Goal: Task Accomplishment & Management: Use online tool/utility

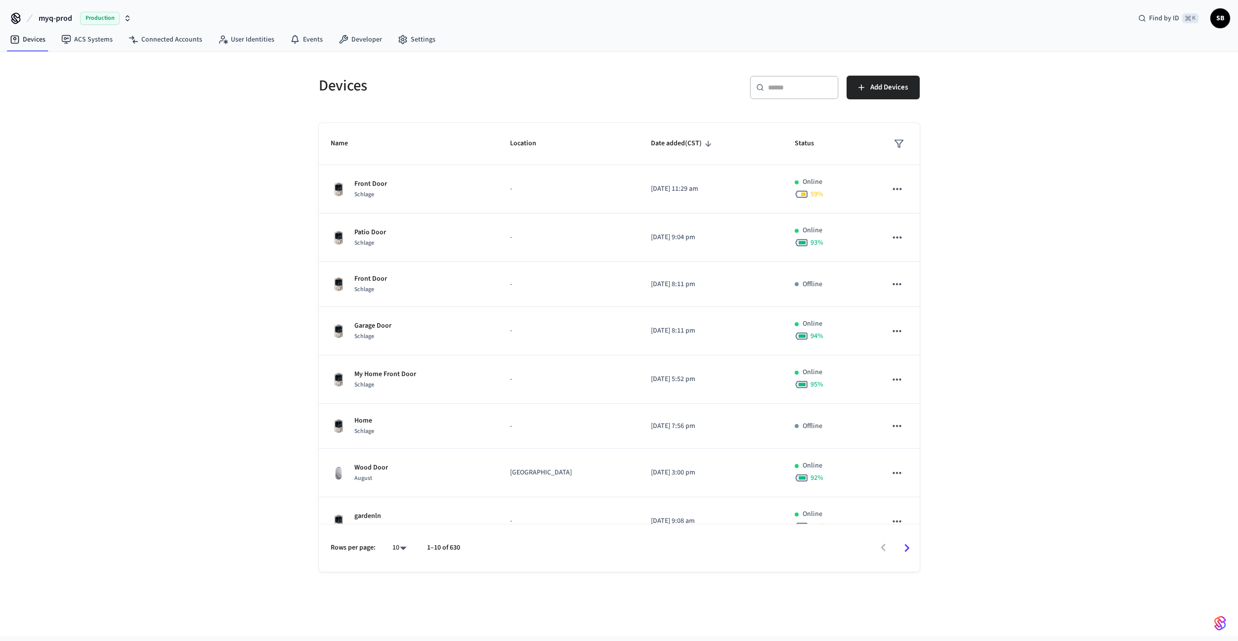
click at [68, 16] on span "myq-prod" at bounding box center [56, 18] width 34 height 12
click at [42, 61] on div "myq-dev Sandbox" at bounding box center [79, 63] width 135 height 13
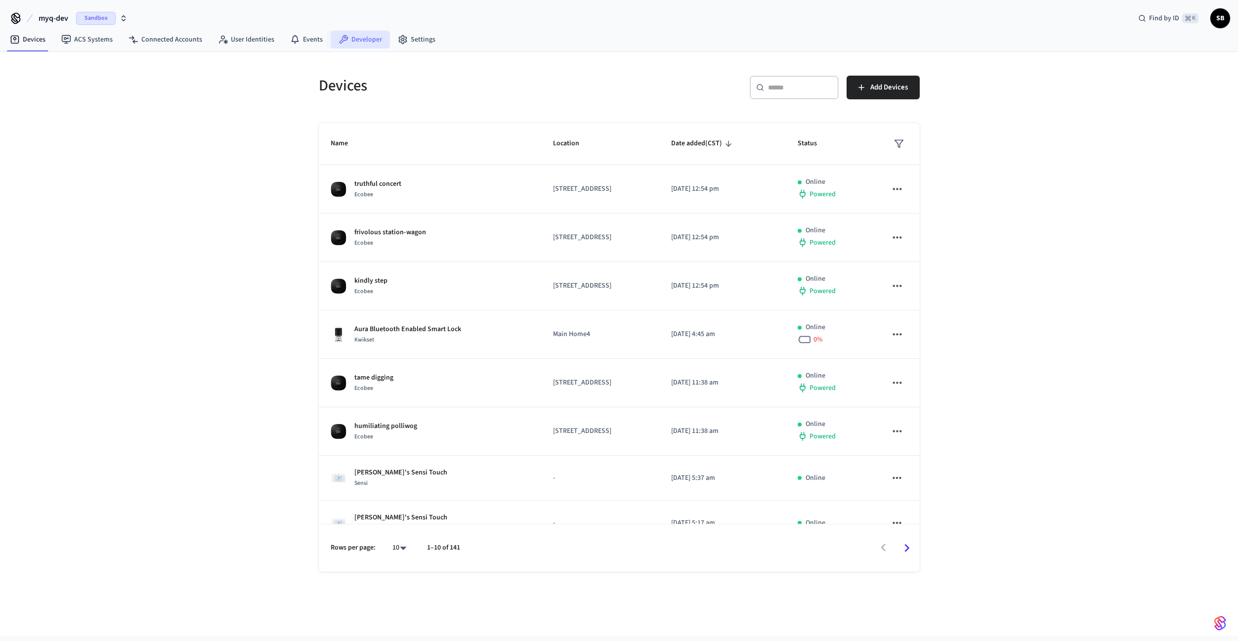
click at [365, 35] on link "Developer" at bounding box center [360, 40] width 59 height 18
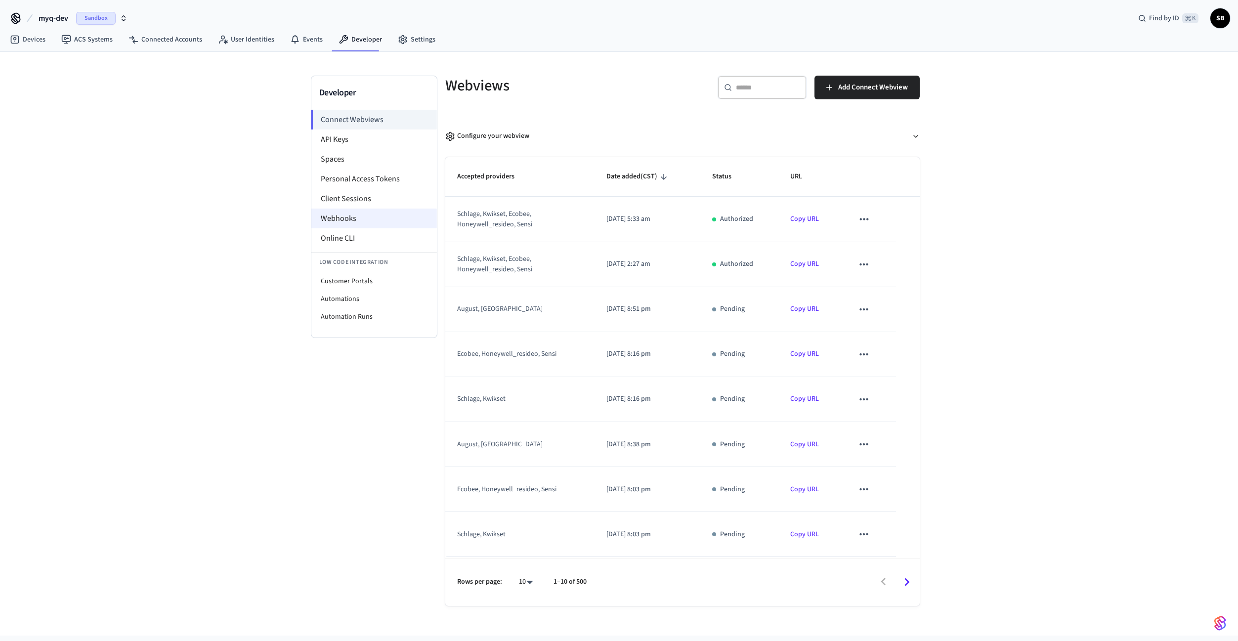
click at [352, 220] on li "Webhooks" at bounding box center [374, 219] width 126 height 20
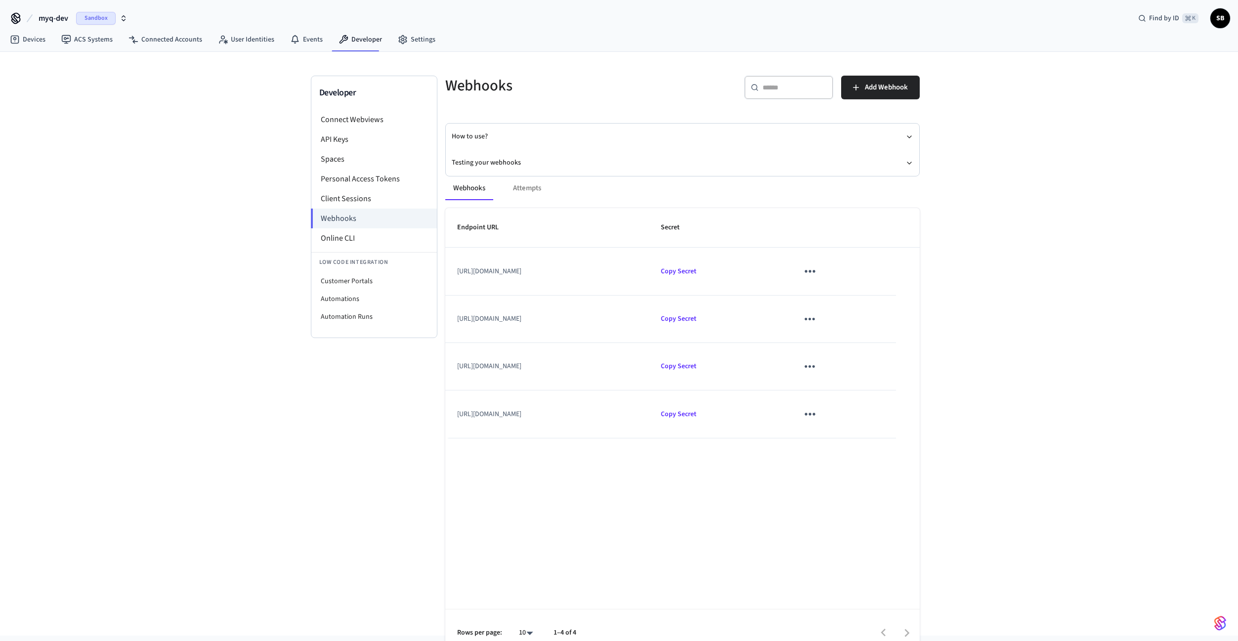
click at [493, 165] on div "Webhooks Attempts Endpoint URL Secret [URL][DOMAIN_NAME] Copy Secret [URL][DOMA…" at bounding box center [676, 411] width 486 height 492
click at [492, 162] on button "Testing your webhooks" at bounding box center [683, 163] width 462 height 26
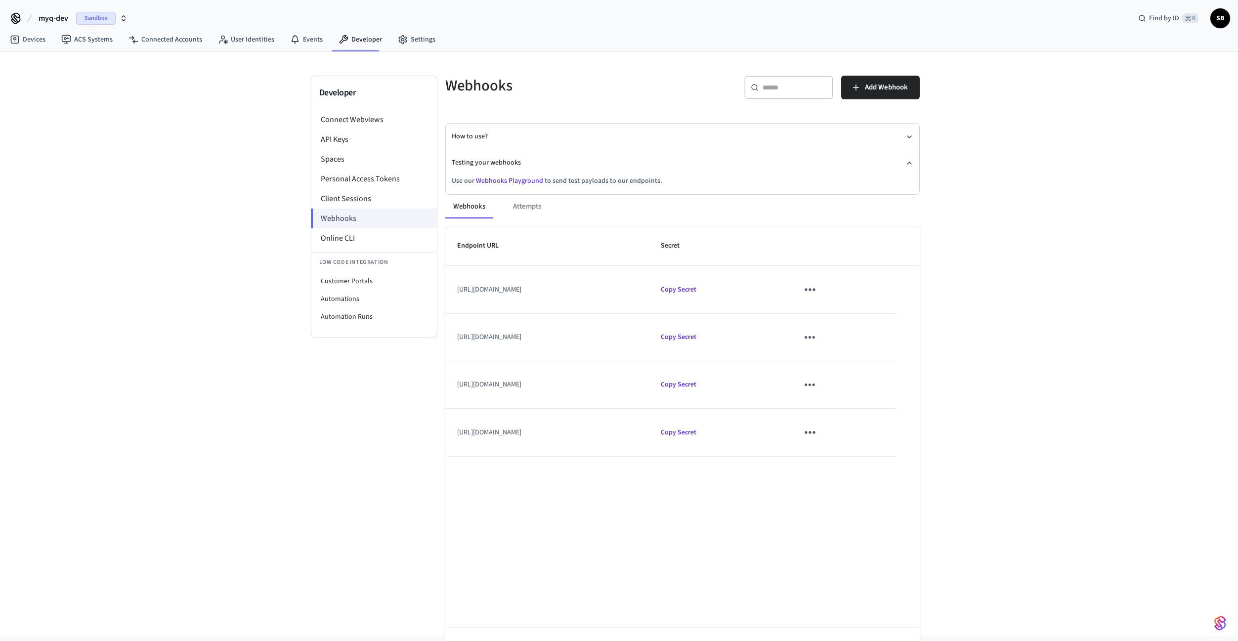
click at [495, 181] on link "Webhooks Playground" at bounding box center [509, 181] width 67 height 10
click at [74, 18] on button "myq-dev Sandbox" at bounding box center [83, 18] width 95 height 21
click at [52, 80] on div "myq-pp Production" at bounding box center [79, 82] width 135 height 13
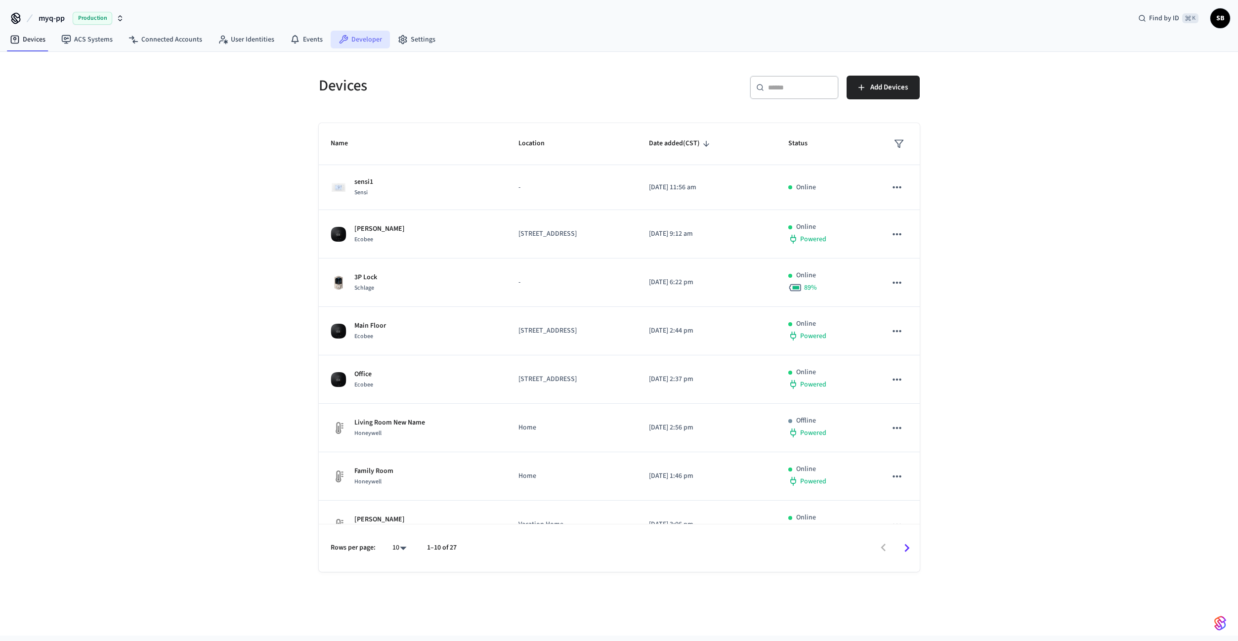
click at [356, 39] on link "Developer" at bounding box center [360, 40] width 59 height 18
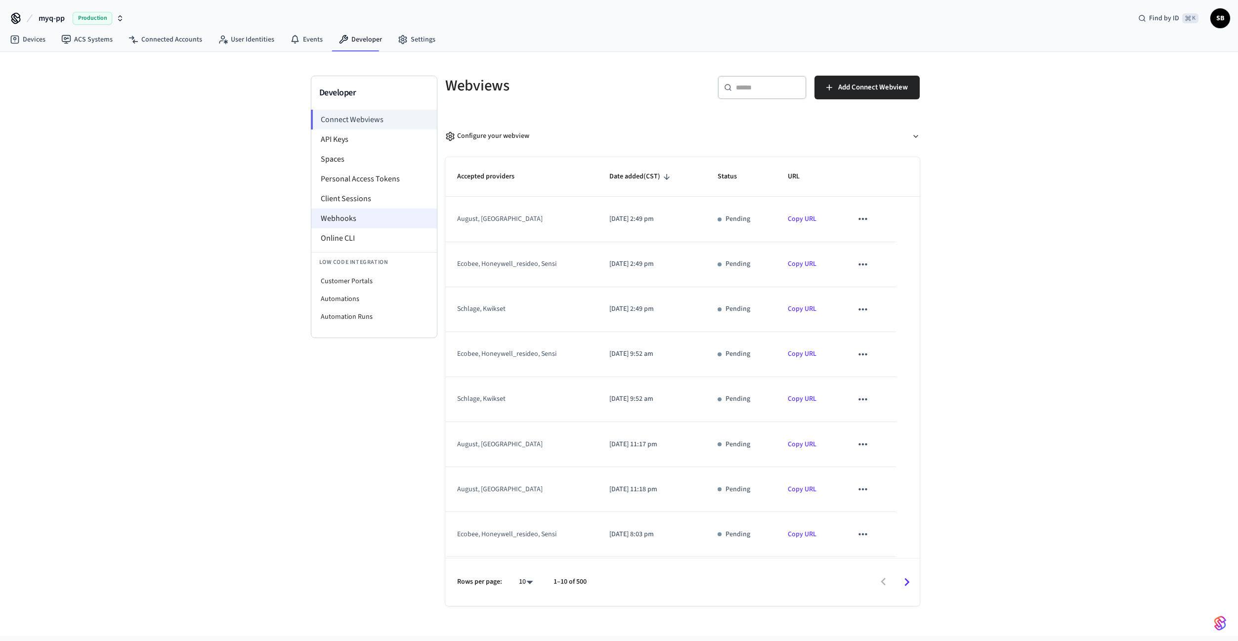
click at [351, 221] on li "Webhooks" at bounding box center [374, 219] width 126 height 20
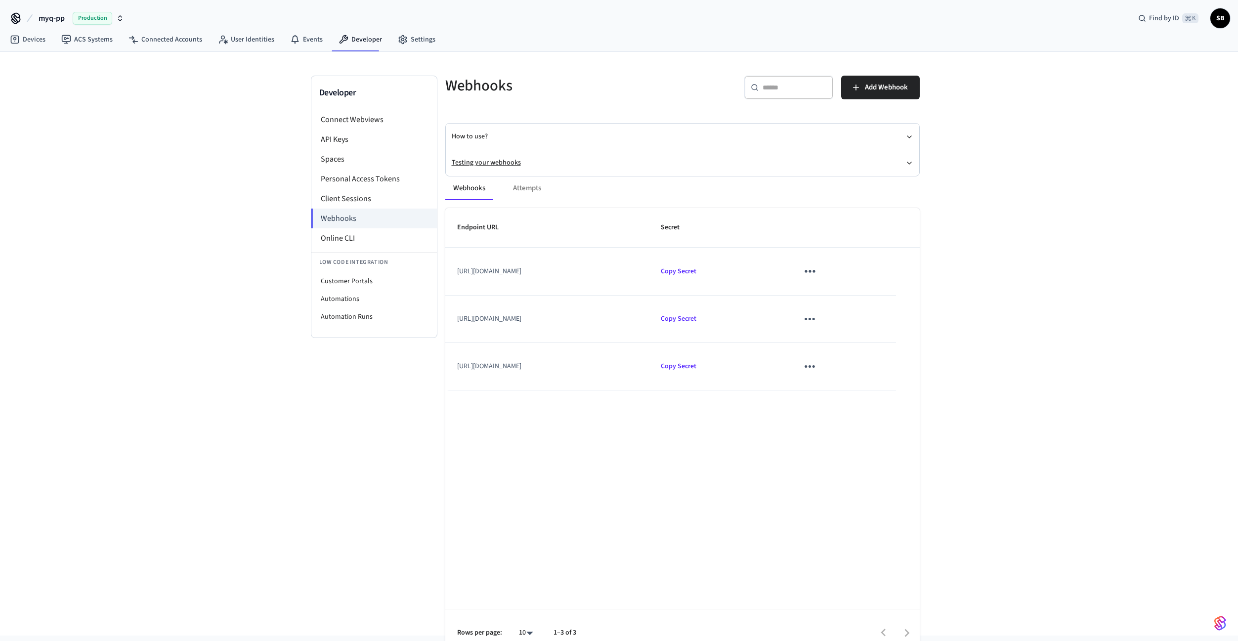
click at [495, 162] on button "Testing your webhooks" at bounding box center [683, 163] width 462 height 26
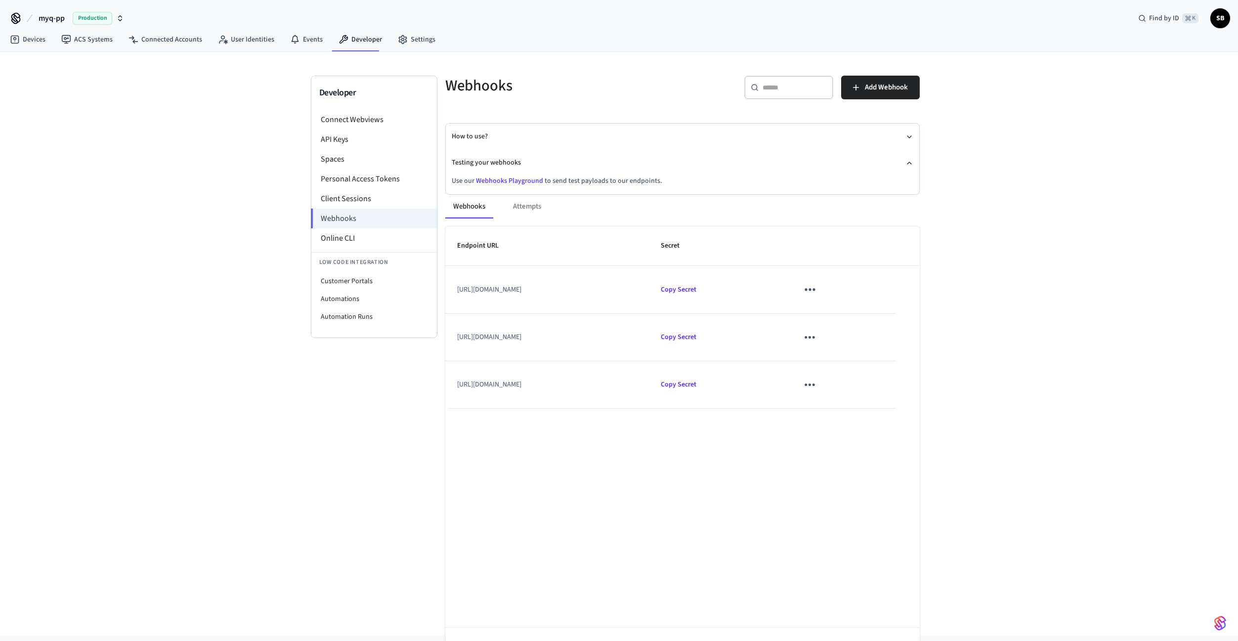
click at [492, 181] on link "Webhooks Playground" at bounding box center [509, 181] width 67 height 10
